Goal: Check status: Check status

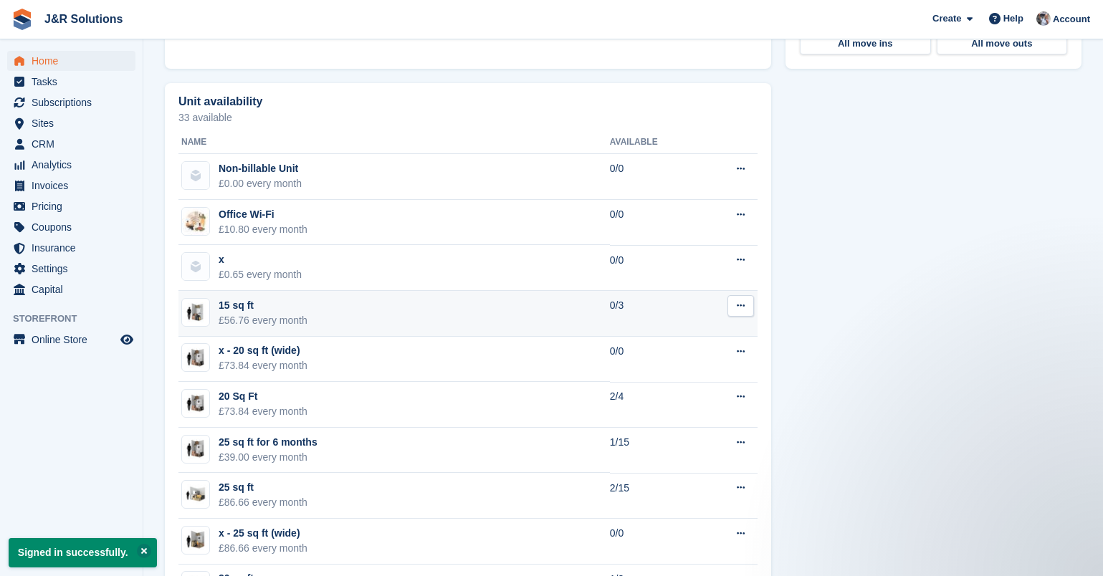
scroll to position [860, 0]
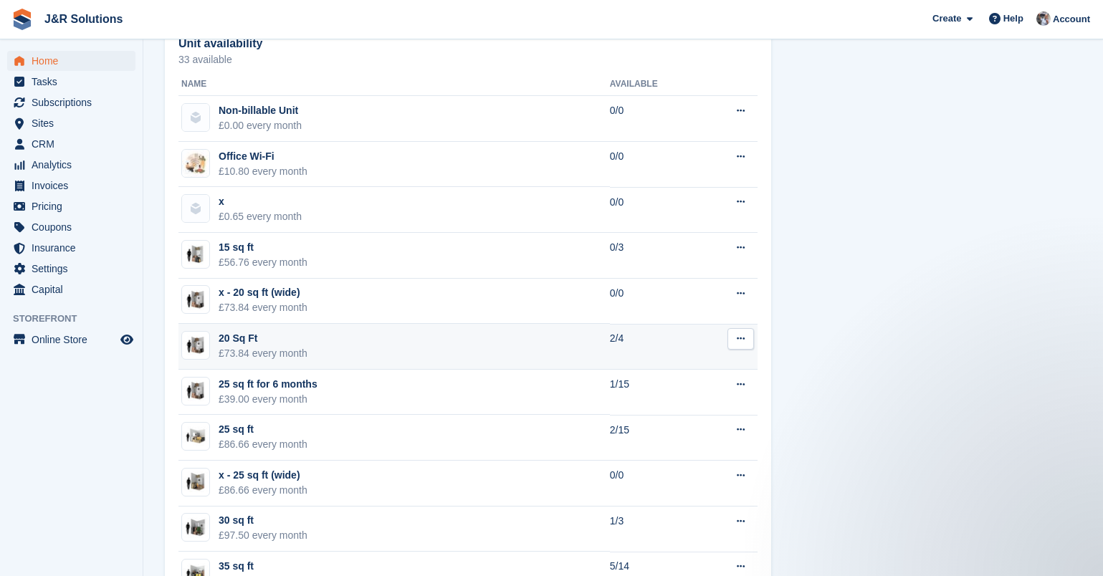
click at [237, 345] on div "20 Sq Ft" at bounding box center [263, 338] width 89 height 15
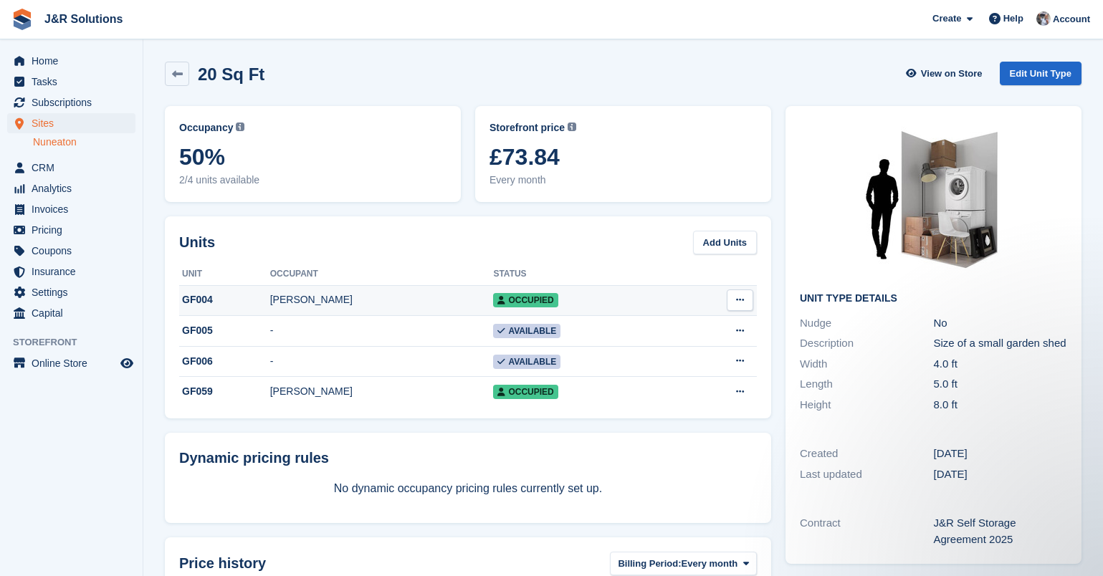
click at [223, 302] on div "GF004" at bounding box center [224, 299] width 91 height 15
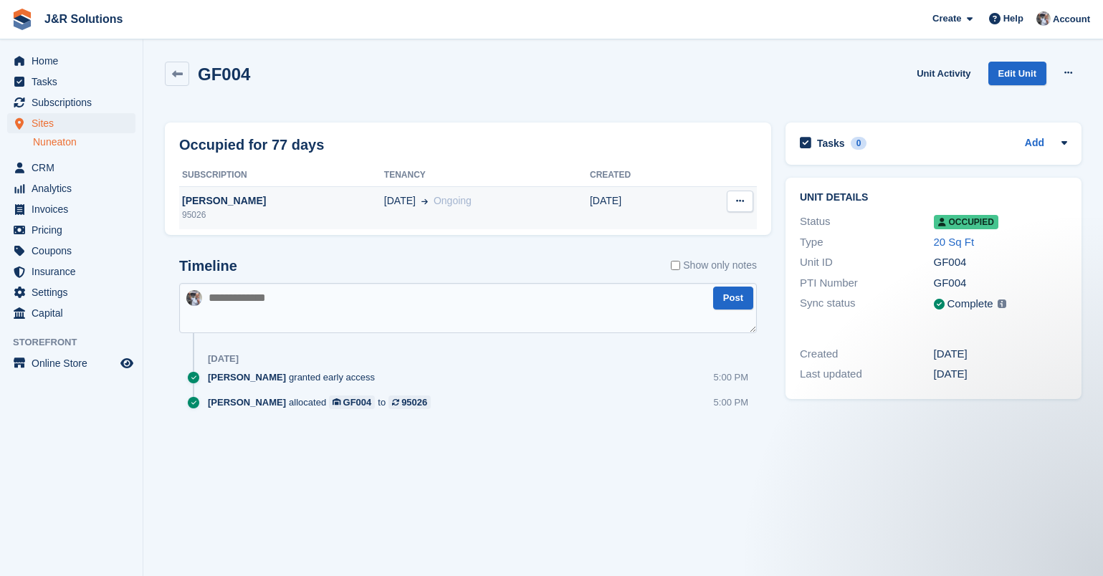
click at [211, 206] on div "Jenny Riddell" at bounding box center [281, 201] width 205 height 15
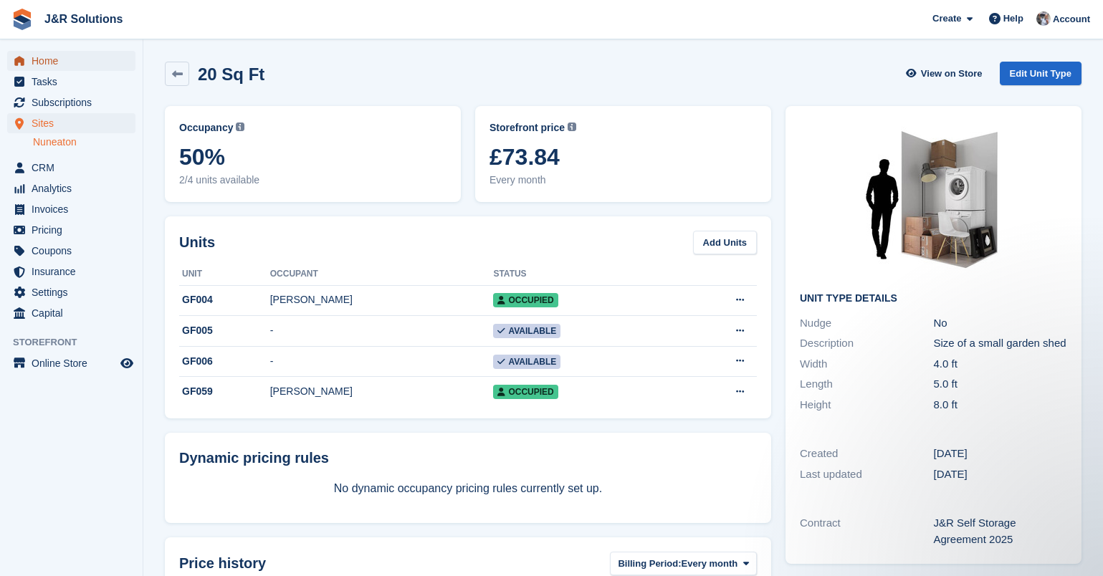
click at [54, 60] on span "Home" at bounding box center [75, 61] width 86 height 20
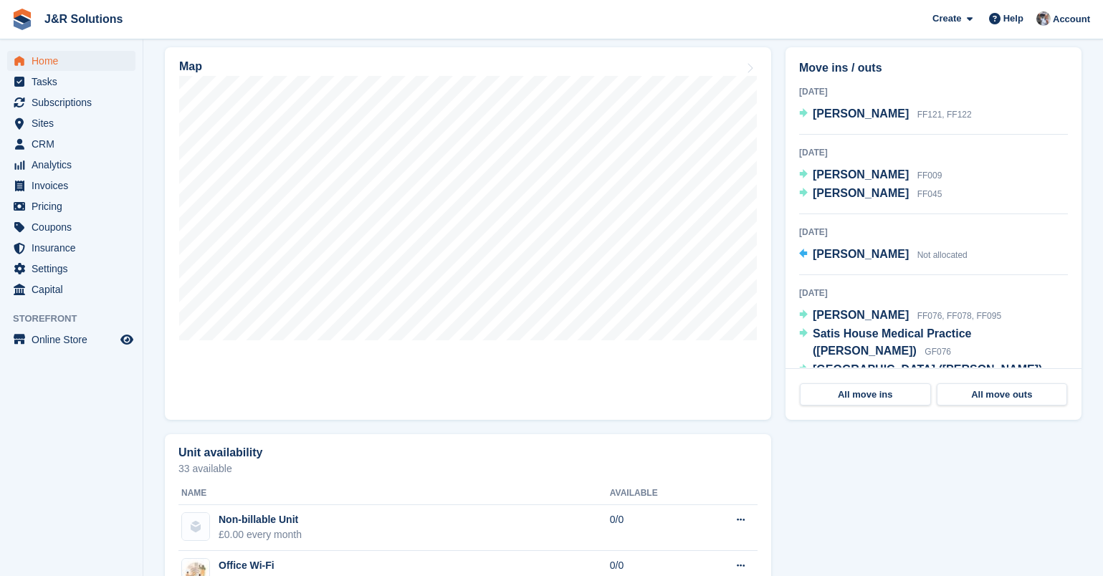
scroll to position [430, 0]
